Goal: Information Seeking & Learning: Find specific fact

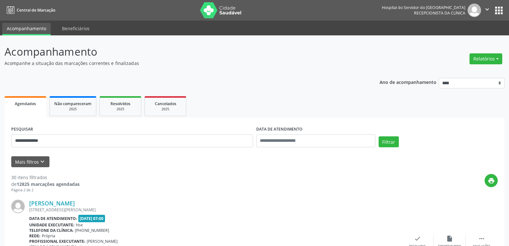
click at [379, 136] on button "Filtrar" at bounding box center [389, 141] width 20 height 11
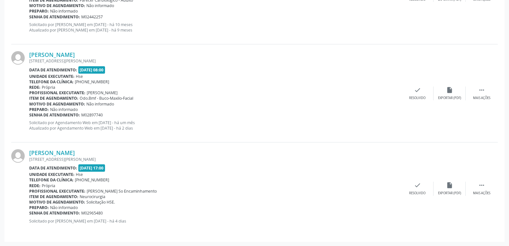
scroll to position [836, 0]
click at [55, 56] on link "[PERSON_NAME]" at bounding box center [52, 54] width 46 height 7
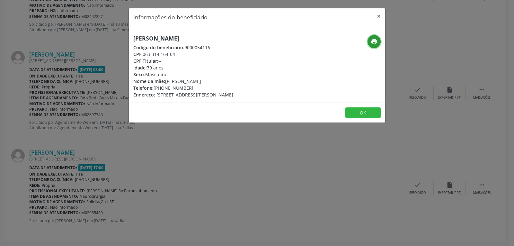
click at [371, 40] on icon "print" at bounding box center [374, 41] width 7 height 7
drag, startPoint x: 142, startPoint y: 55, endPoint x: 191, endPoint y: 55, distance: 48.8
click at [191, 55] on div "CPF: 063.314.164-04" at bounding box center [183, 54] width 100 height 7
copy div "063.314.164-04"
drag, startPoint x: 163, startPoint y: 89, endPoint x: 204, endPoint y: 87, distance: 41.2
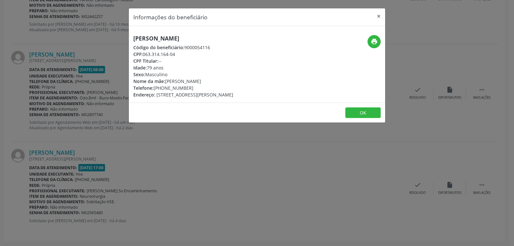
click at [204, 87] on div "Telefone: [PHONE_NUMBER]" at bounding box center [183, 88] width 100 height 7
copy div "99669-4050"
click at [379, 15] on button "×" at bounding box center [378, 16] width 13 height 16
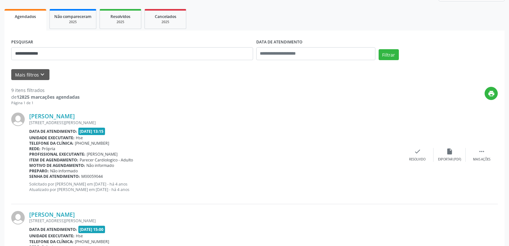
scroll to position [0, 0]
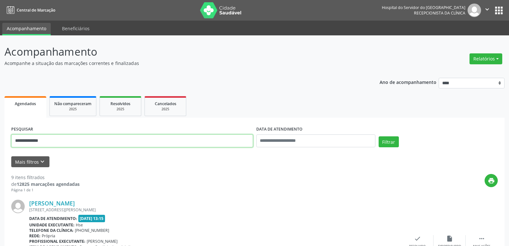
drag, startPoint x: 49, startPoint y: 141, endPoint x: 0, endPoint y: 139, distance: 49.2
click at [379, 136] on button "Filtrar" at bounding box center [389, 141] width 20 height 11
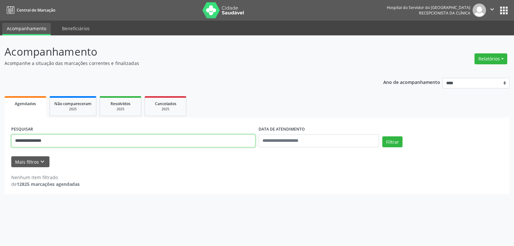
click at [25, 141] on input "**********" at bounding box center [133, 140] width 244 height 13
type input "**********"
click at [382, 136] on button "Filtrar" at bounding box center [392, 141] width 20 height 11
drag, startPoint x: 69, startPoint y: 141, endPoint x: 0, endPoint y: 133, distance: 69.6
click at [0, 133] on div "**********" at bounding box center [257, 140] width 514 height 210
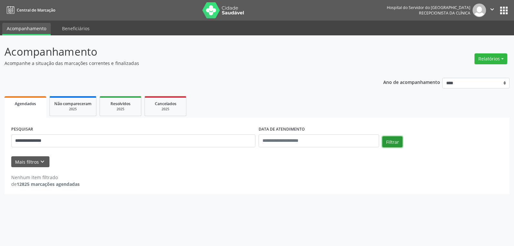
click at [392, 139] on button "Filtrar" at bounding box center [392, 141] width 20 height 11
drag, startPoint x: 72, startPoint y: 149, endPoint x: 5, endPoint y: 142, distance: 67.0
click at [6, 142] on div "**********" at bounding box center [256, 156] width 505 height 76
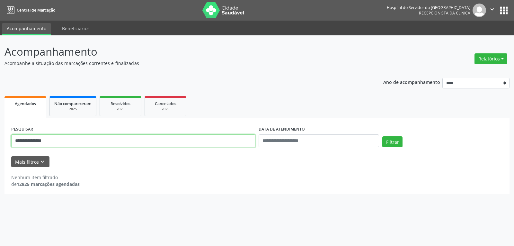
drag, startPoint x: 58, startPoint y: 139, endPoint x: 0, endPoint y: 133, distance: 58.5
click at [0, 133] on div "**********" at bounding box center [257, 140] width 514 height 210
click at [79, 144] on input "text" at bounding box center [133, 140] width 244 height 13
paste input "**********"
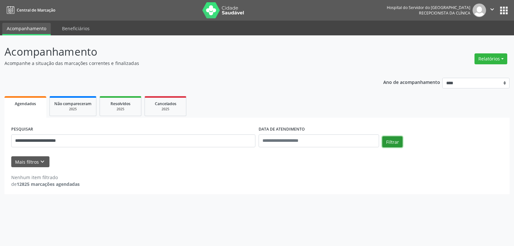
click at [389, 140] on button "Filtrar" at bounding box center [392, 141] width 20 height 11
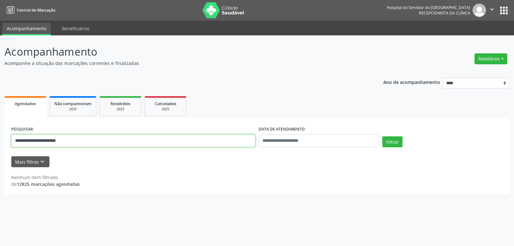
drag, startPoint x: 102, startPoint y: 143, endPoint x: 0, endPoint y: 155, distance: 102.3
click at [0, 155] on div "**********" at bounding box center [257, 140] width 514 height 210
type input "**********"
click at [382, 136] on button "Filtrar" at bounding box center [392, 141] width 20 height 11
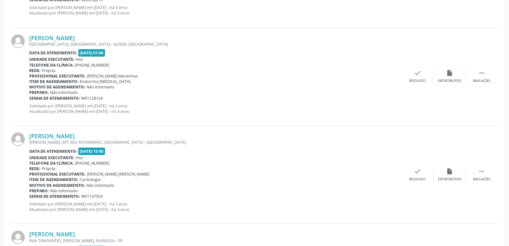
scroll to position [739, 0]
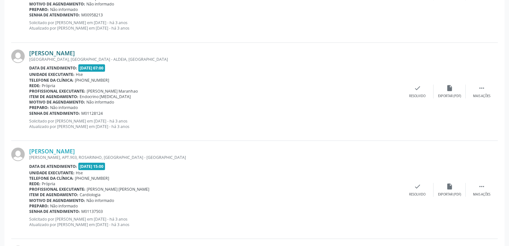
click at [73, 52] on link "[PERSON_NAME]" at bounding box center [52, 52] width 46 height 7
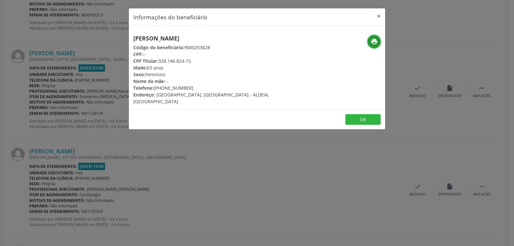
click at [377, 40] on icon "print" at bounding box center [374, 41] width 7 height 7
drag, startPoint x: 159, startPoint y: 61, endPoint x: 219, endPoint y: 67, distance: 60.8
click at [219, 66] on div "[PERSON_NAME] Código do beneficiário: 9000253628 CPF: -- CPF Titular: 328.146.8…" at bounding box center [214, 70] width 162 height 70
click at [219, 75] on div "Sexo: [GEOGRAPHIC_DATA]" at bounding box center [214, 74] width 162 height 7
drag, startPoint x: 159, startPoint y: 59, endPoint x: 201, endPoint y: 59, distance: 42.1
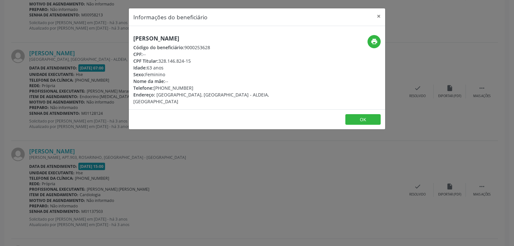
click at [201, 59] on div "CPF Titular: 328.146.824-15" at bounding box center [214, 61] width 162 height 7
copy div "328.146.824-15"
drag, startPoint x: 163, startPoint y: 86, endPoint x: 216, endPoint y: 86, distance: 53.7
click at [216, 86] on div "Telefone: [PHONE_NUMBER]" at bounding box center [214, 88] width 162 height 7
copy div "99730-9635"
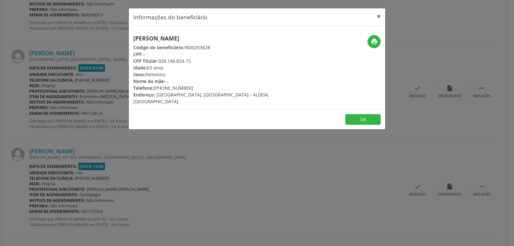
click at [378, 16] on button "×" at bounding box center [378, 16] width 13 height 16
